Goal: Browse casually

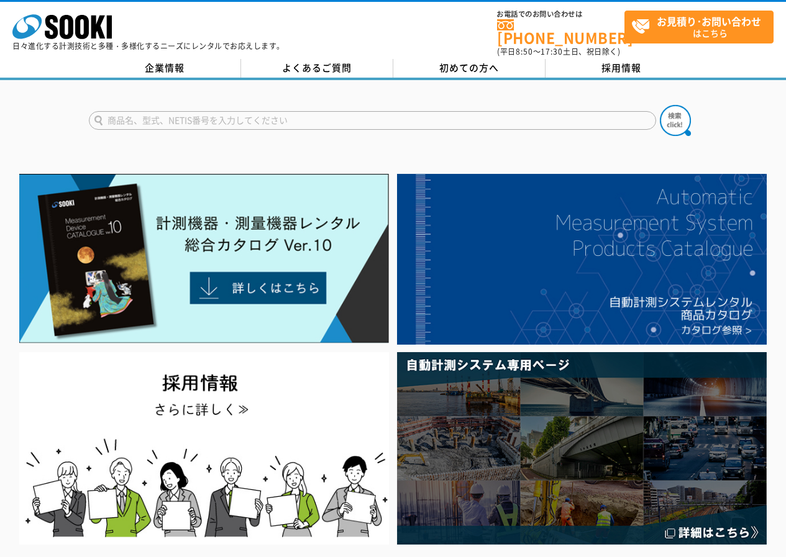
click at [78, 30] on icon at bounding box center [82, 27] width 14 height 24
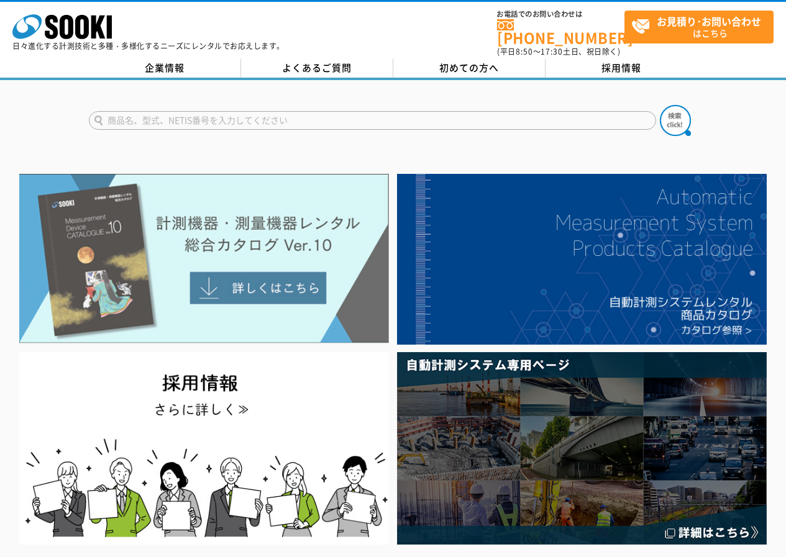
click at [224, 263] on img at bounding box center [204, 259] width 370 height 170
